Goal: Obtain resource: Download file/media

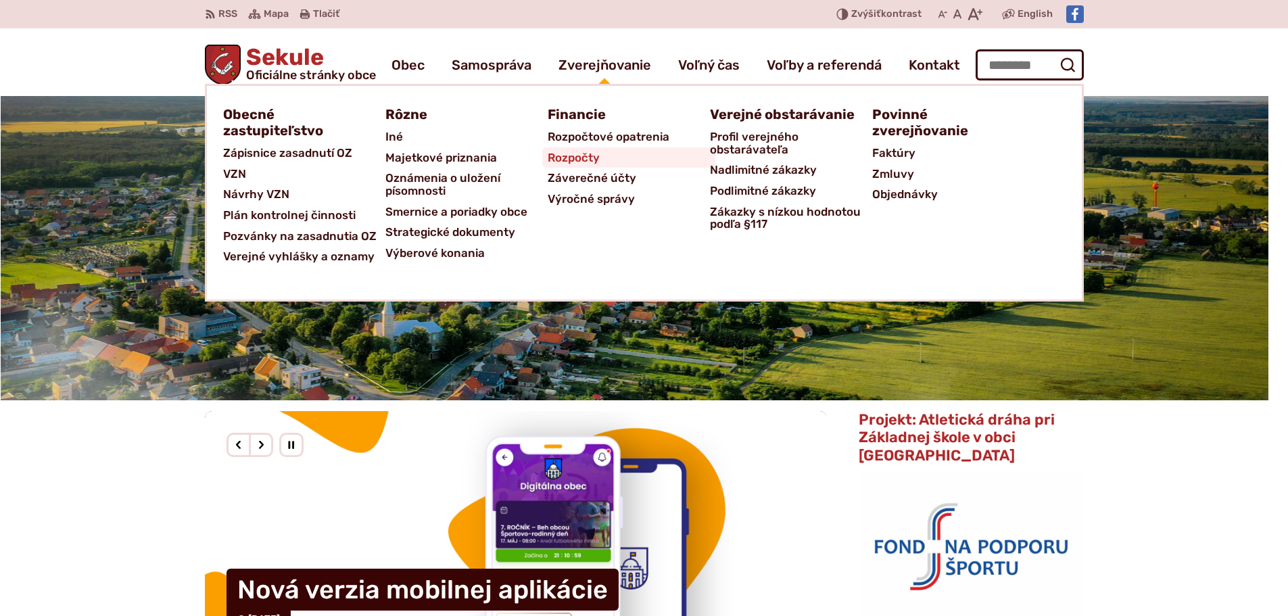
click at [575, 166] on span "Rozpočty" at bounding box center [574, 157] width 52 height 21
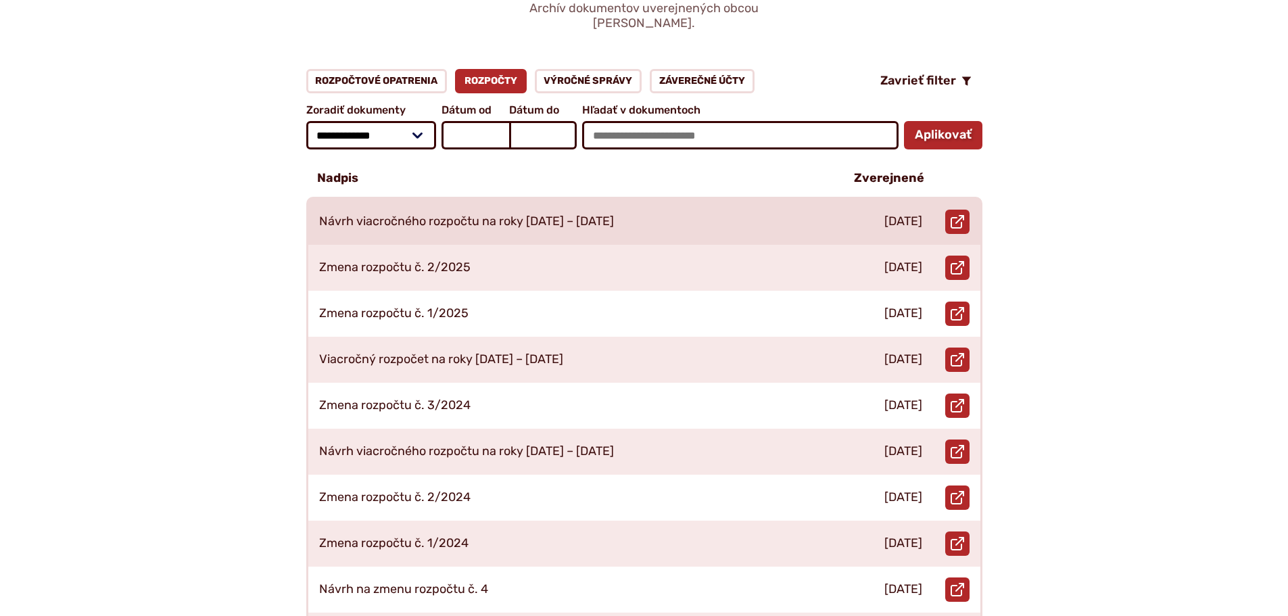
scroll to position [203, 0]
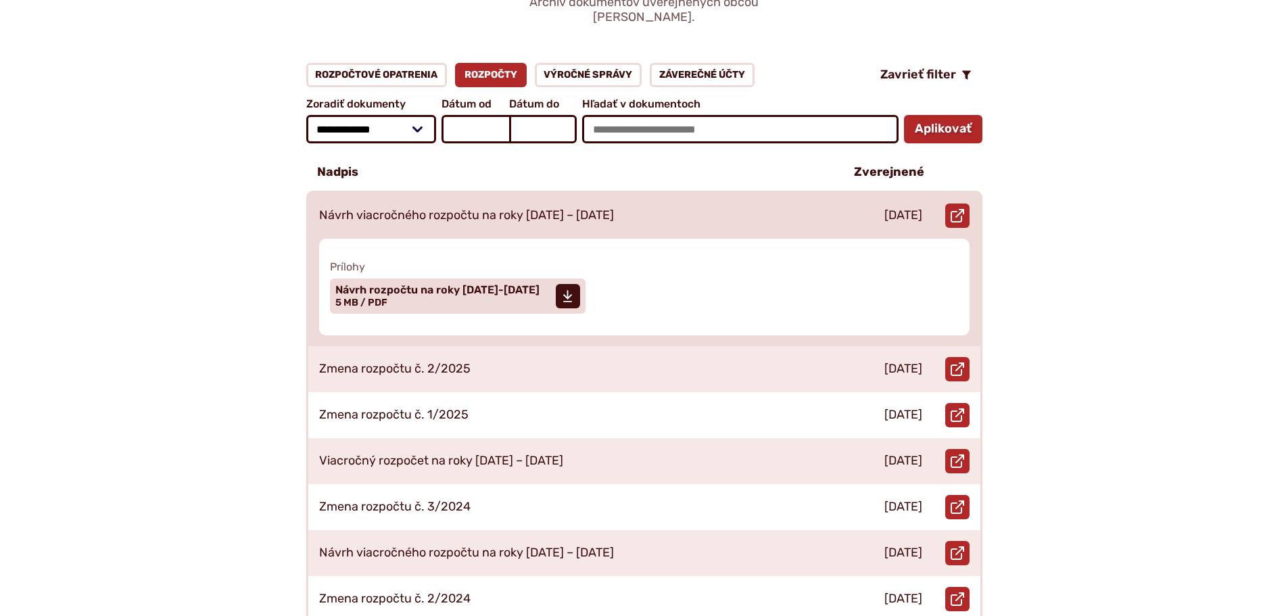
click at [462, 209] on div "Návrh viacročného rozpočtu na roky [DATE] – [DATE]" at bounding box center [569, 216] width 523 height 46
click at [436, 285] on span "Návrh rozpočtu na roky 2026-2028" at bounding box center [437, 290] width 204 height 11
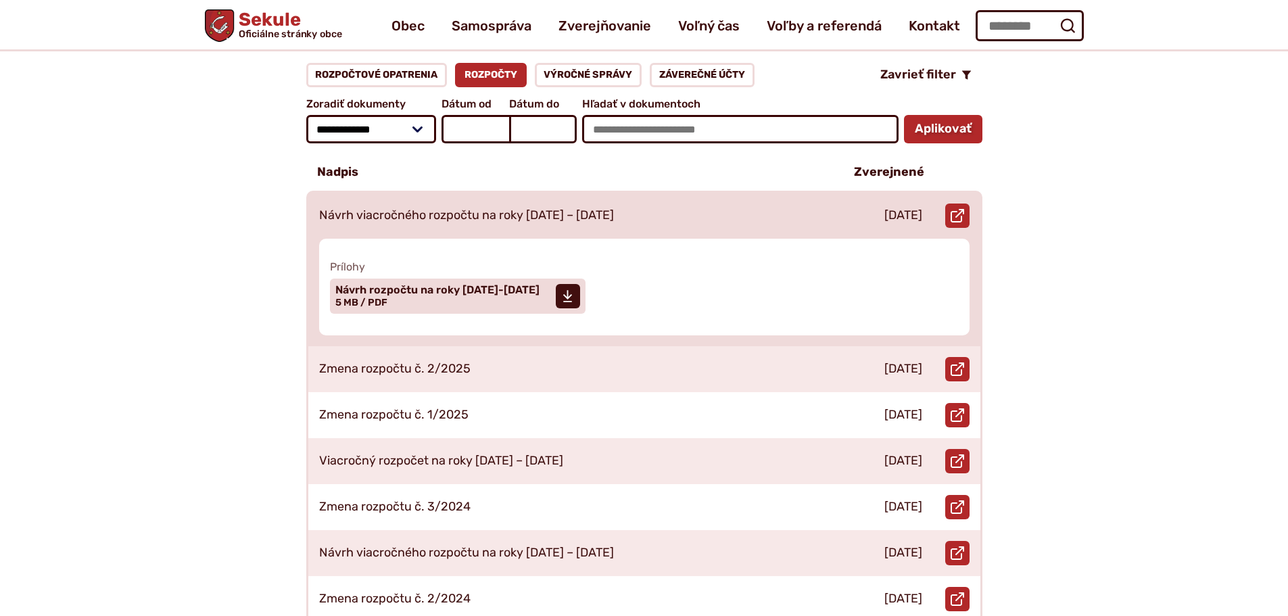
click at [744, 273] on div "Stiahnuť súbor Návrh rozpočtu na roky 2026-2028 Veľkosť a typ súboru 5 MB / PDF" at bounding box center [645, 296] width 640 height 46
click at [663, 211] on div "Návrh viacročného rozpočtu na roky [DATE] – [DATE]" at bounding box center [569, 216] width 523 height 46
click at [613, 193] on div "Návrh viacročného rozpočtu na roky [DATE] – [DATE]" at bounding box center [569, 216] width 523 height 46
click at [534, 193] on div "Návrh viacročného rozpočtu na roky [DATE] – [DATE]" at bounding box center [569, 216] width 523 height 46
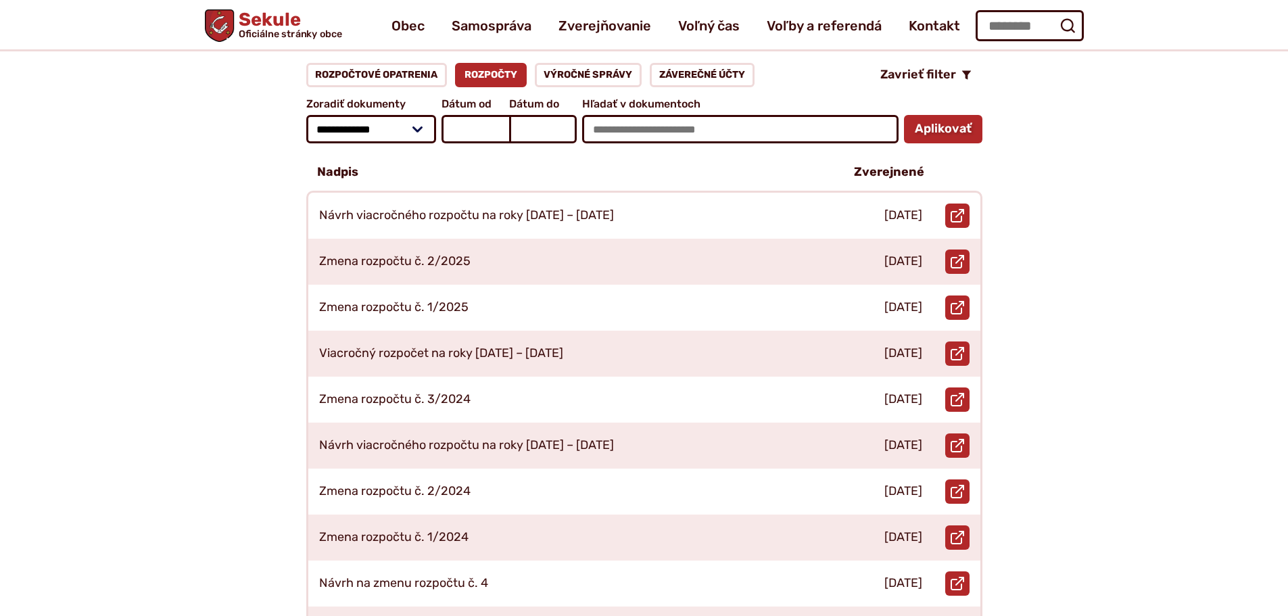
click at [225, 235] on div "**********" at bounding box center [644, 434] width 922 height 743
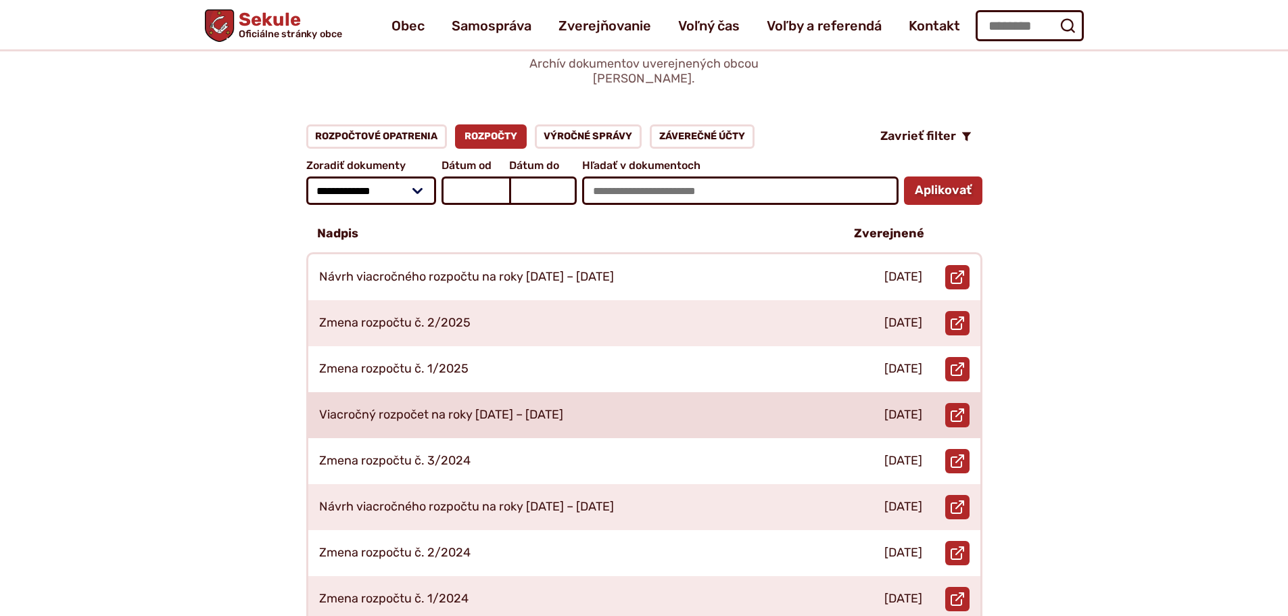
scroll to position [68, 0]
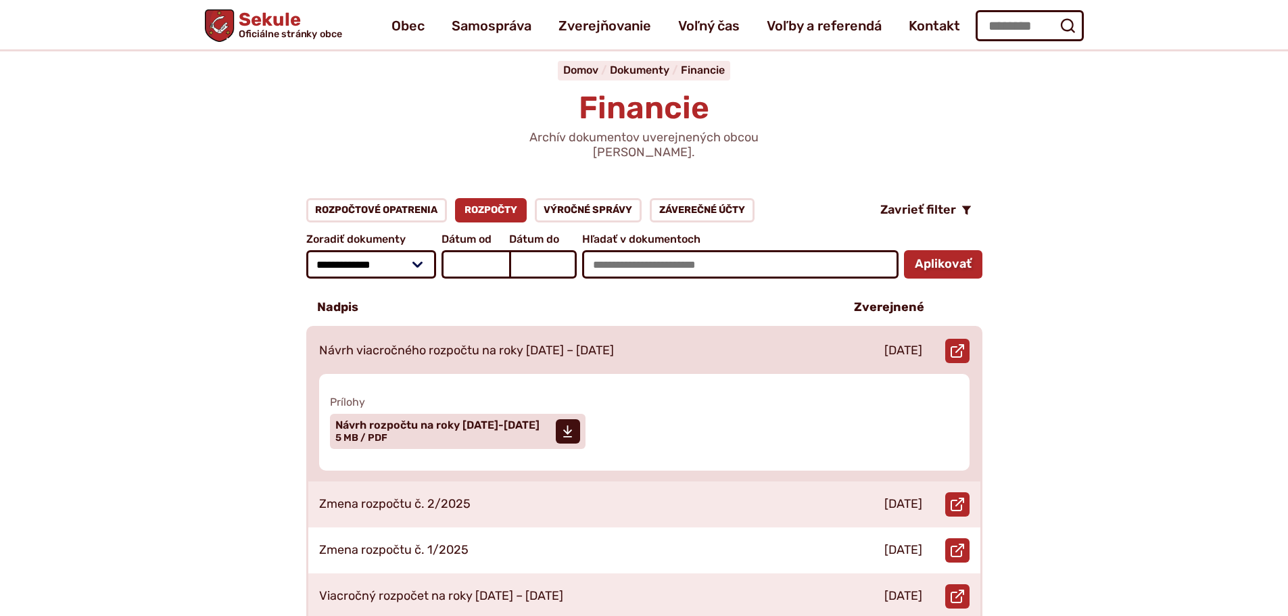
click at [487, 344] on p "Návrh viacročného rozpočtu na roky [DATE] – [DATE]" at bounding box center [466, 351] width 295 height 15
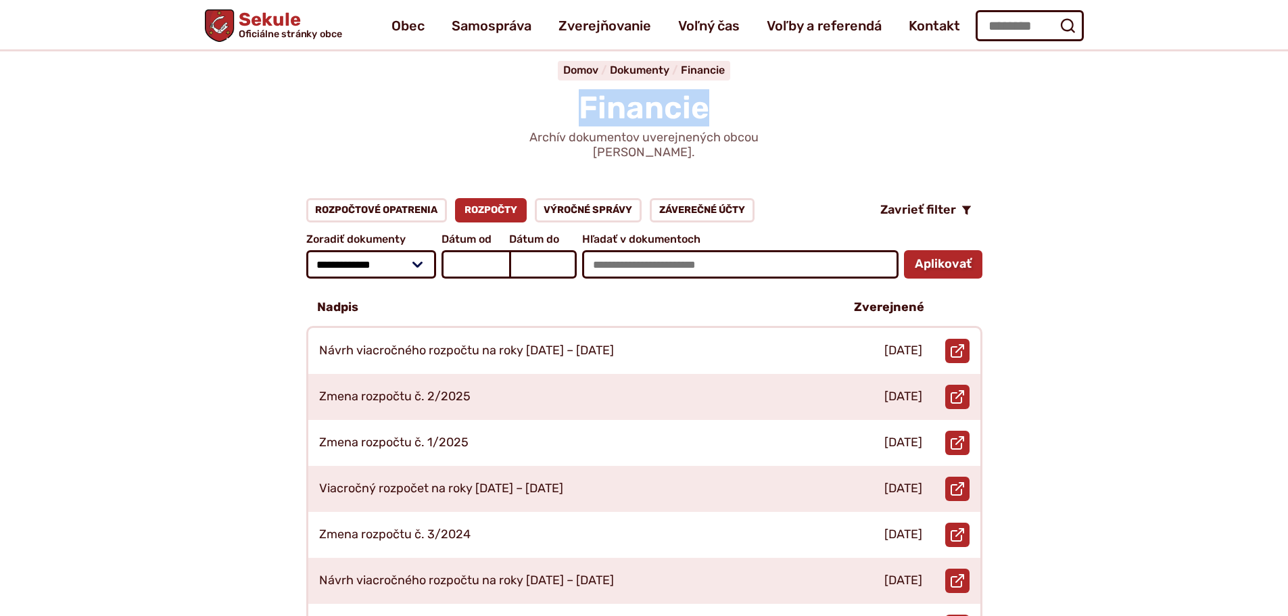
drag, startPoint x: 701, startPoint y: 110, endPoint x: 504, endPoint y: 105, distance: 196.9
click at [504, 105] on h1 "Financie" at bounding box center [644, 108] width 793 height 34
drag, startPoint x: 776, startPoint y: 139, endPoint x: 701, endPoint y: 133, distance: 75.9
click at [701, 133] on p "Archív dokumentov uverejnených obcou Sekule." at bounding box center [644, 145] width 325 height 29
click at [835, 135] on div "Financie Archív dokumentov uverejnených obcou Sekule. Domov Dokumenty Financie …" at bounding box center [644, 96] width 879 height 137
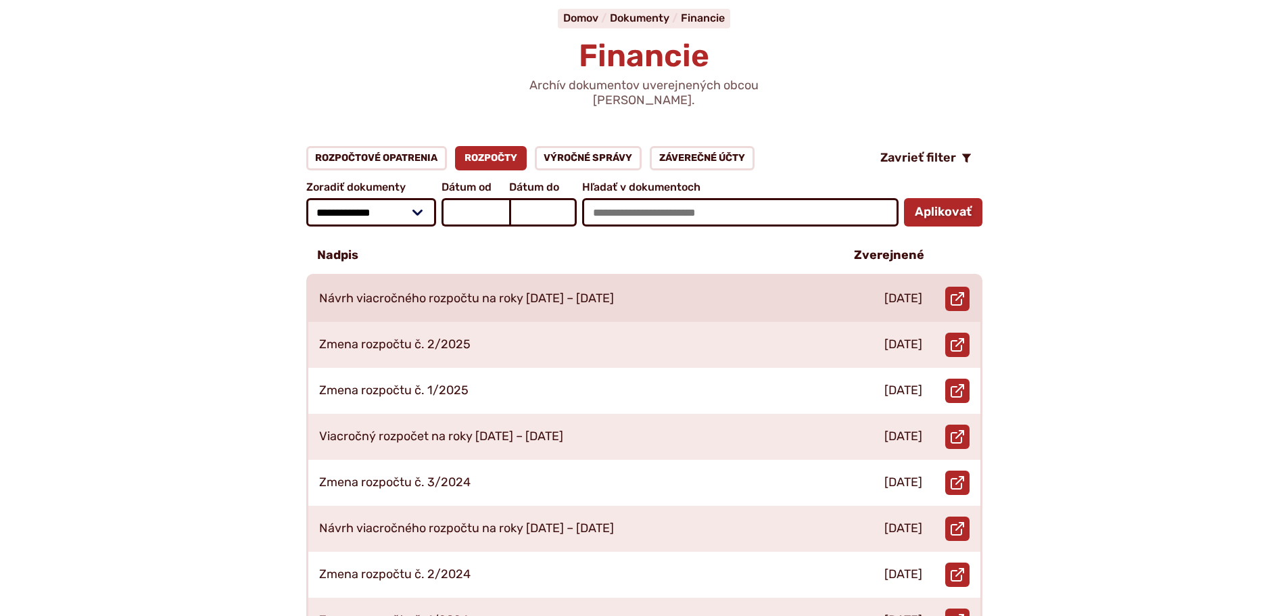
scroll to position [0, 0]
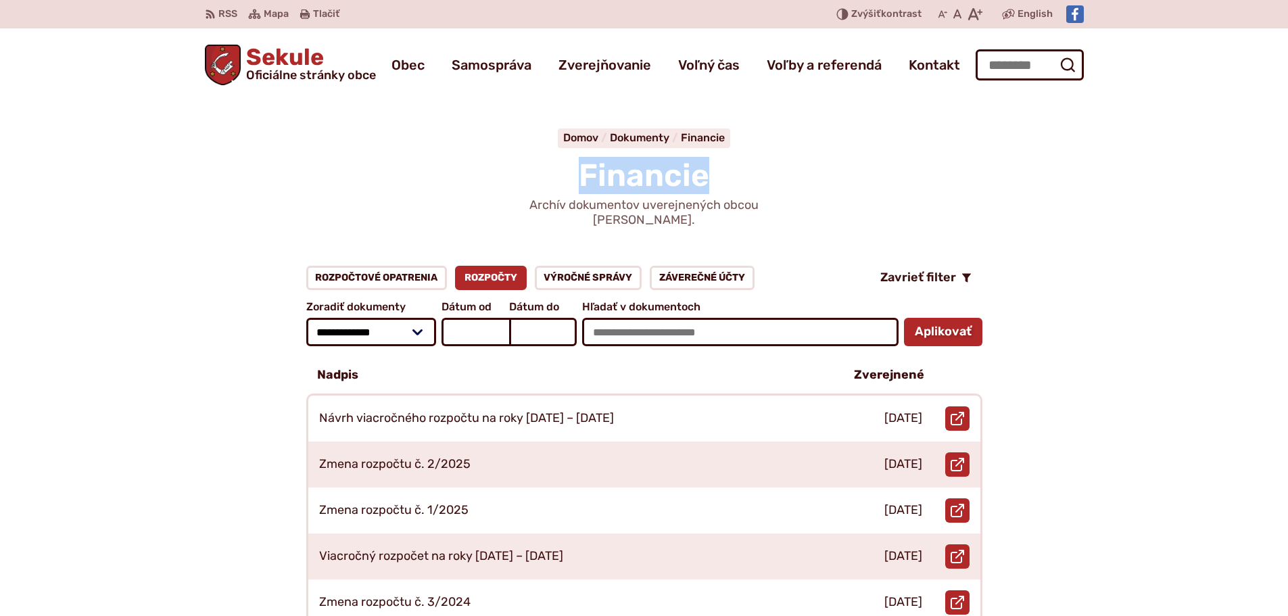
drag, startPoint x: 584, startPoint y: 170, endPoint x: 732, endPoint y: 176, distance: 147.5
click at [732, 176] on h1 "Financie" at bounding box center [644, 176] width 793 height 34
click at [828, 184] on h1 "Financie" at bounding box center [644, 176] width 793 height 34
